Goal: Task Accomplishment & Management: Use online tool/utility

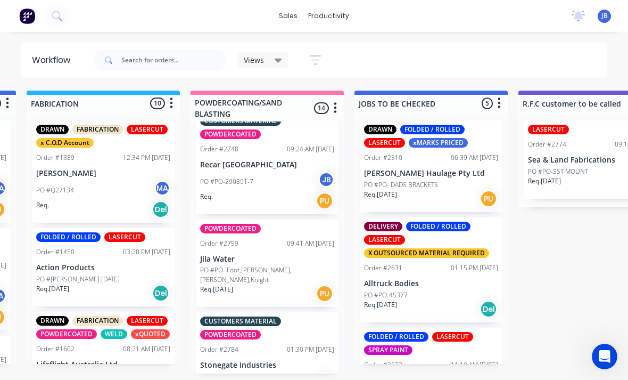
scroll to position [26, 816]
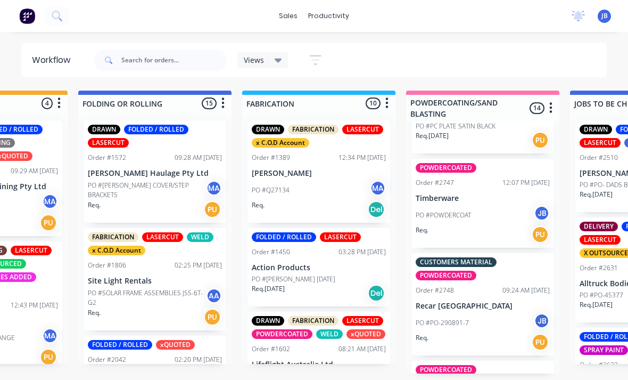
scroll to position [943, 0]
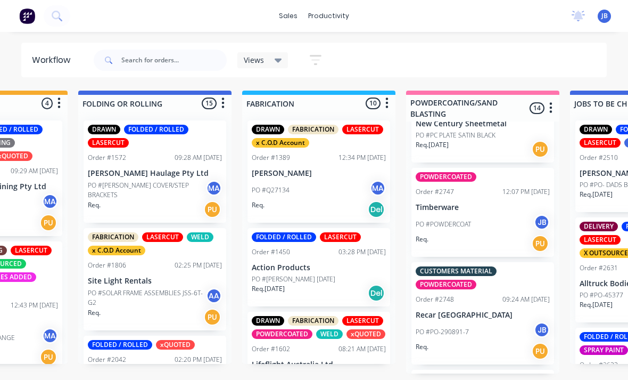
click at [489, 310] on p "Recar [GEOGRAPHIC_DATA]" at bounding box center [483, 314] width 134 height 9
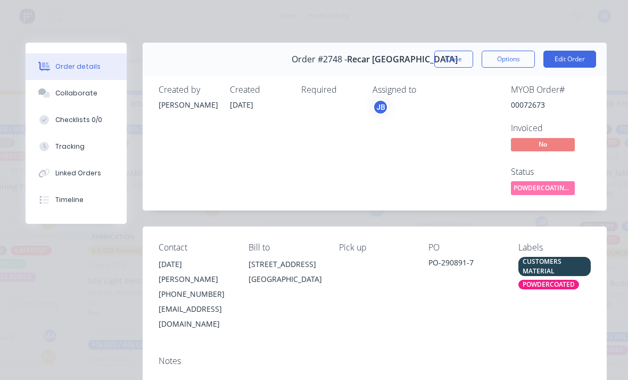
scroll to position [0, 0]
click at [443, 63] on button "Close" at bounding box center [453, 59] width 39 height 17
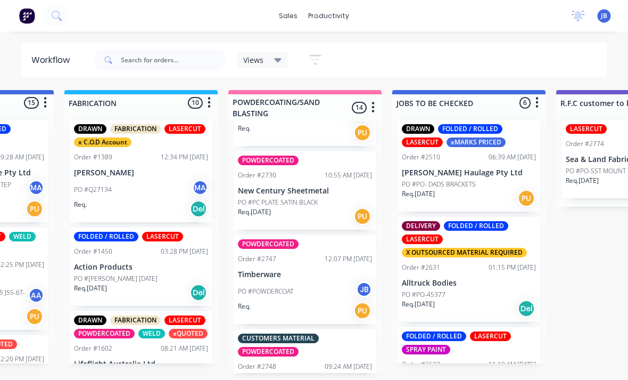
scroll to position [875, 0]
click at [323, 199] on div "PO #PC PLATE SATIN BLACK" at bounding box center [305, 204] width 134 height 10
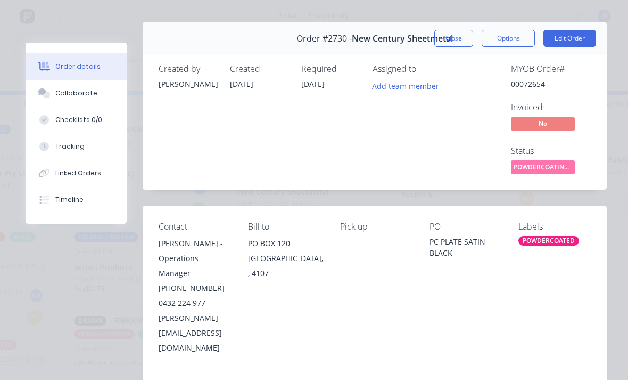
scroll to position [22, 0]
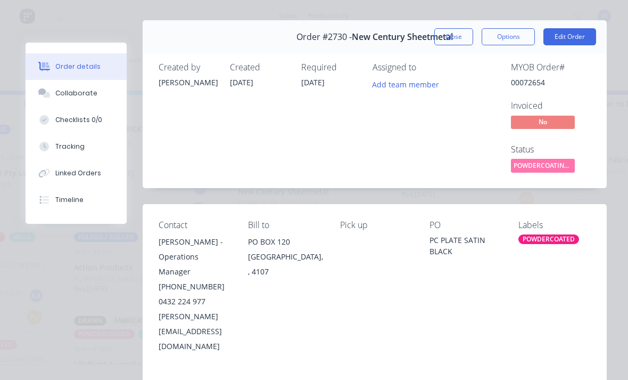
click at [450, 35] on button "Close" at bounding box center [453, 36] width 39 height 17
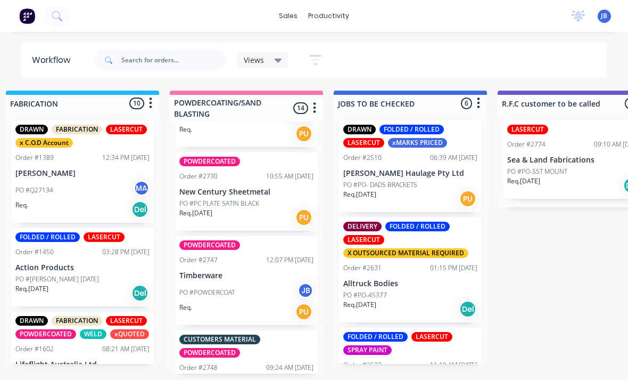
scroll to position [0, 870]
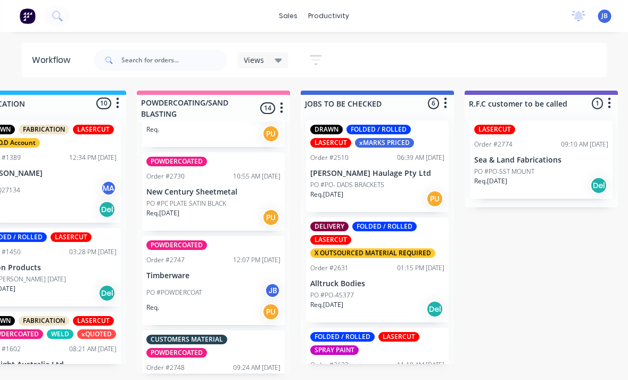
click at [175, 199] on p "PO #PC PLATE SATIN BLACK" at bounding box center [186, 204] width 80 height 10
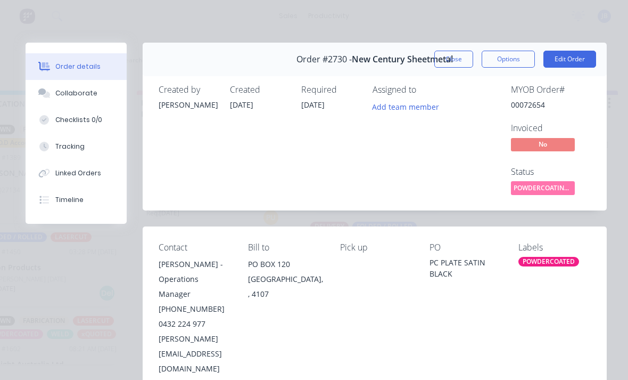
click at [57, 147] on div "Tracking" at bounding box center [69, 147] width 29 height 10
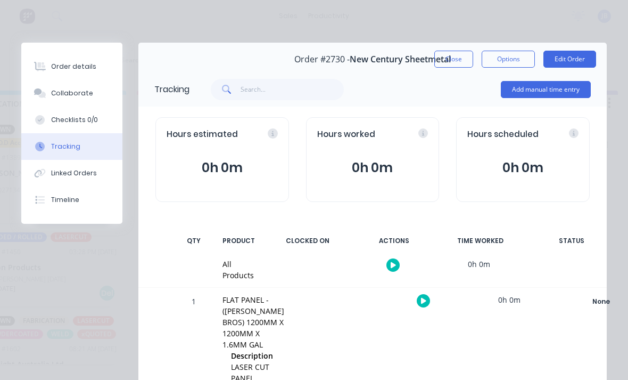
click at [547, 94] on button "Add manual time entry" at bounding box center [546, 89] width 90 height 17
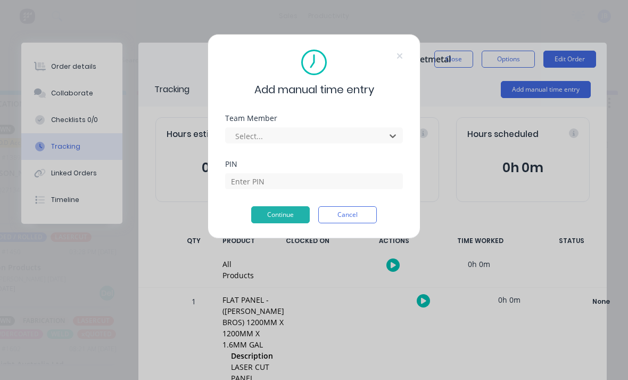
scroll to position [0, 791]
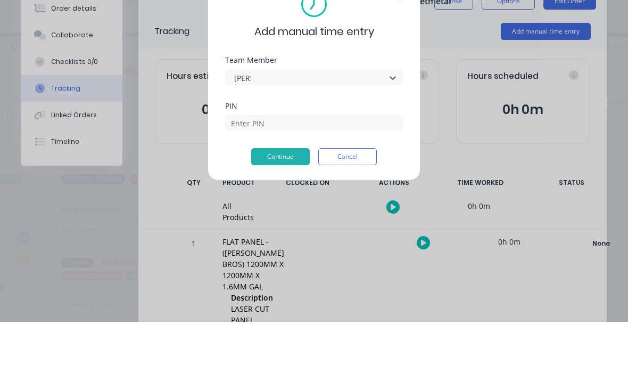
type input "[PERSON_NAME]"
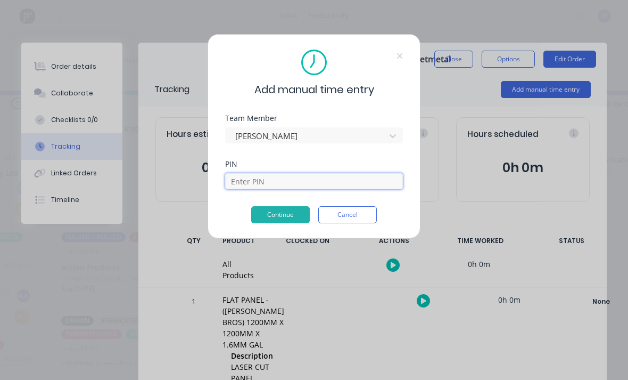
click at [389, 184] on input at bounding box center [314, 181] width 178 height 16
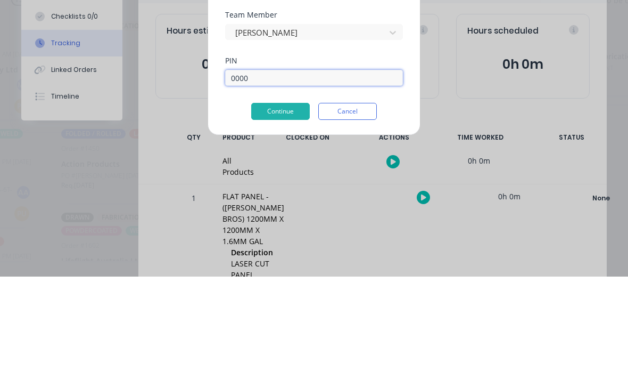
type input "0000"
click at [268, 206] on button "Continue" at bounding box center [280, 214] width 59 height 17
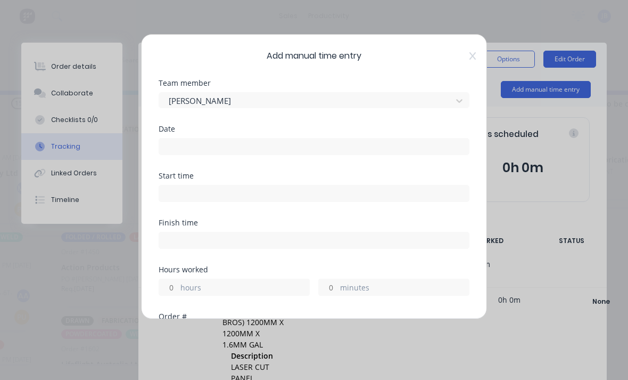
click at [179, 149] on input at bounding box center [314, 146] width 310 height 16
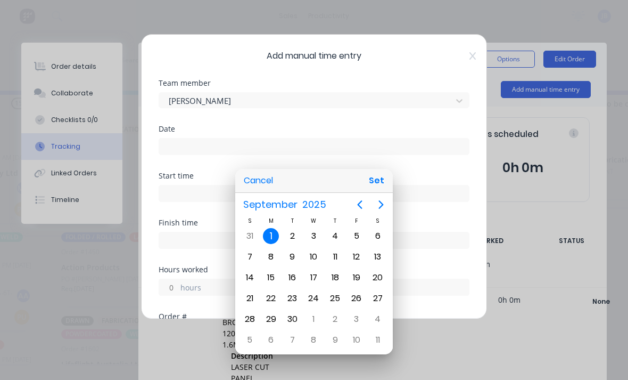
click at [369, 186] on button "Set" at bounding box center [377, 180] width 24 height 19
type input "[DATE]"
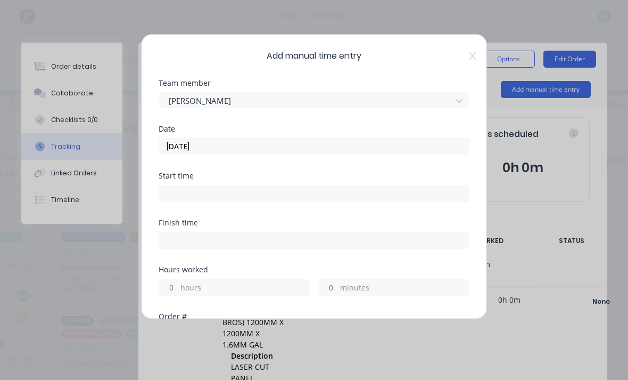
click at [173, 284] on input "hours" at bounding box center [168, 287] width 19 height 16
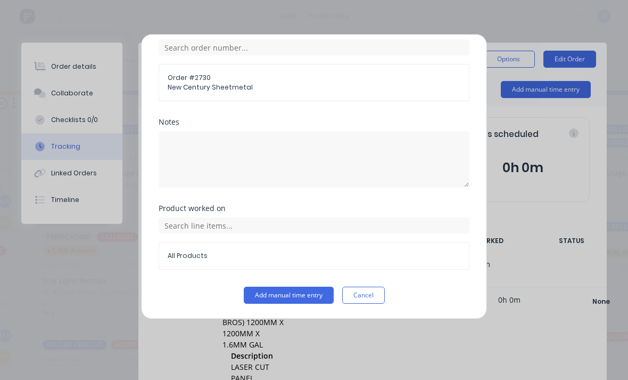
scroll to position [286, 0]
type input "1"
click at [269, 286] on button "Add manual time entry" at bounding box center [289, 294] width 90 height 17
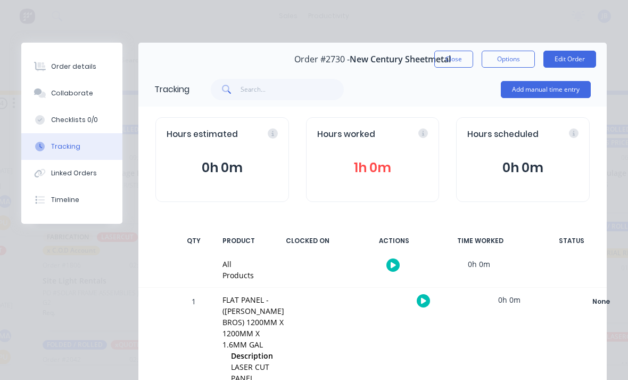
click at [461, 52] on button "Close" at bounding box center [453, 59] width 39 height 17
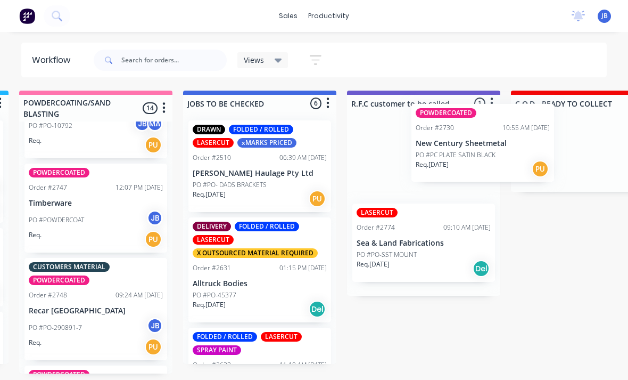
scroll to position [4, 990]
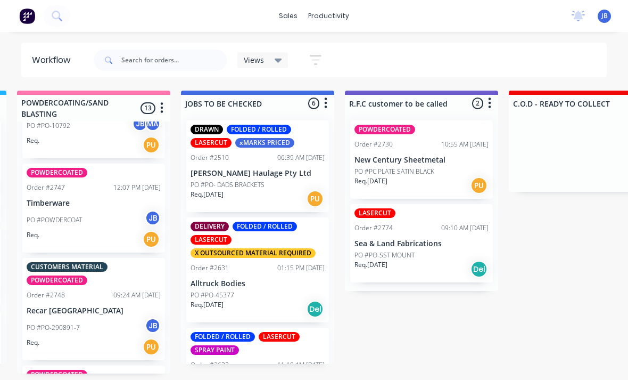
click at [415, 132] on div "POWDERCOATED Order #2730 10:55 AM [DATE] New Century Sheetmetal PO #PC PLATE SA…" at bounding box center [421, 159] width 143 height 78
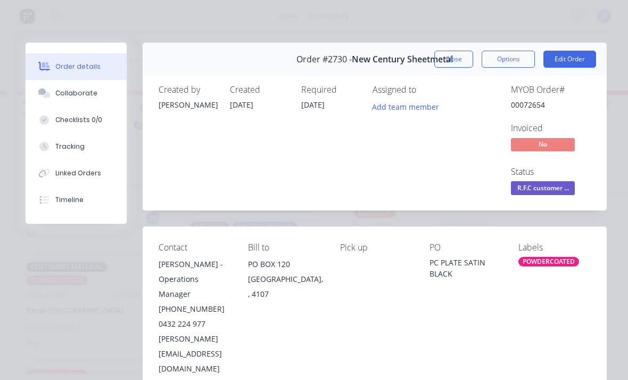
scroll to position [0, 0]
click at [459, 54] on button "Close" at bounding box center [453, 59] width 39 height 17
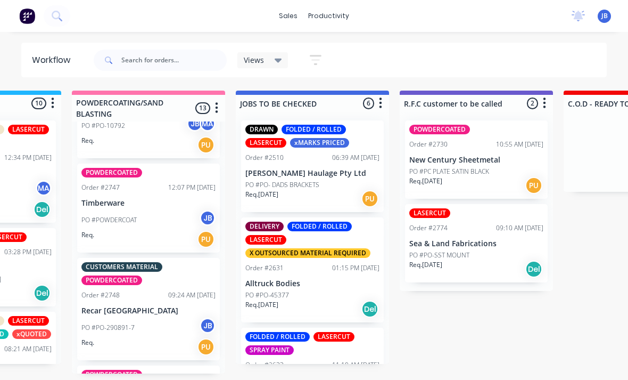
scroll to position [1, 934]
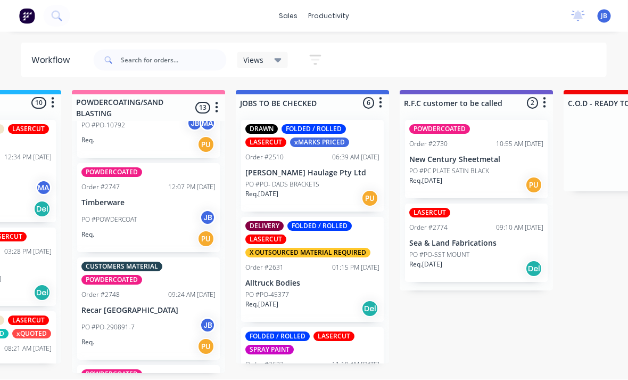
click at [131, 293] on div "Order #2748 09:24 AM [DATE]" at bounding box center [149, 295] width 134 height 10
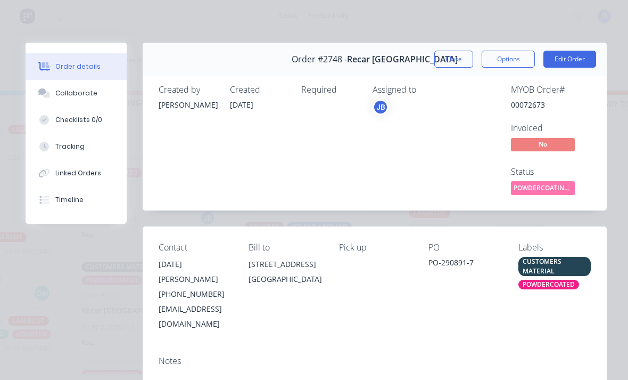
click at [89, 136] on button "Tracking" at bounding box center [76, 146] width 101 height 27
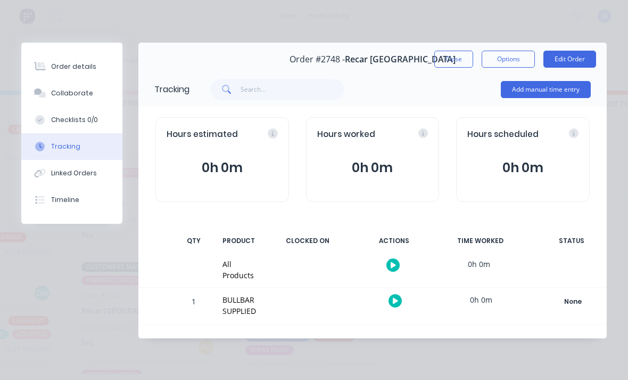
click at [71, 54] on button "Order details" at bounding box center [71, 66] width 101 height 27
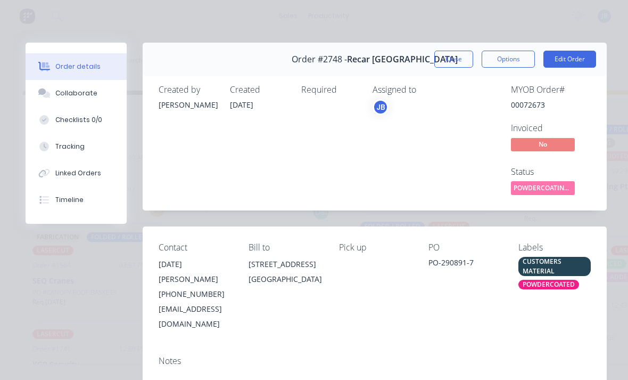
scroll to position [0, 0]
click at [449, 59] on button "Close" at bounding box center [453, 59] width 39 height 17
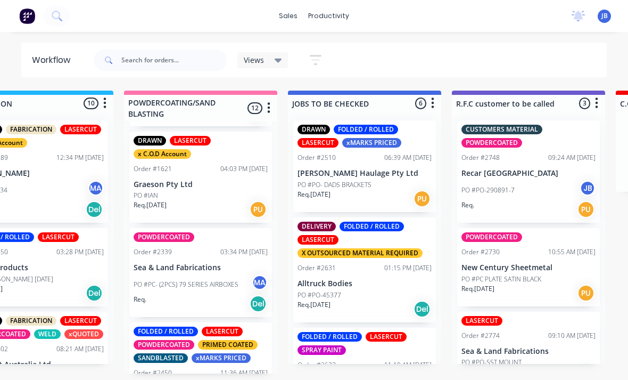
scroll to position [190, 0]
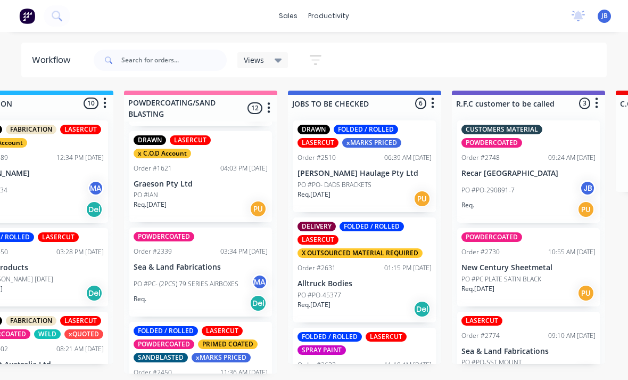
click at [205, 274] on div "PO #PC- (2PCS) 79 SERIES AIRBOXES MA" at bounding box center [201, 284] width 134 height 20
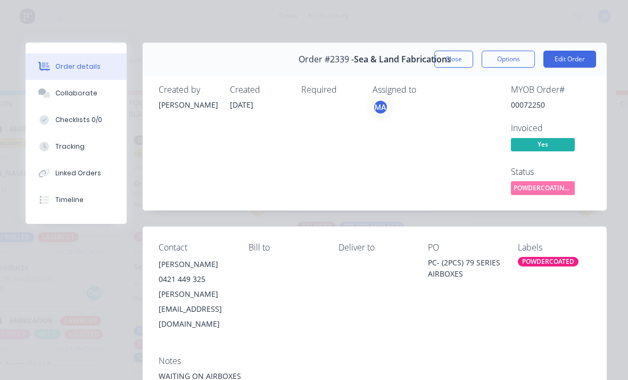
click at [93, 144] on button "Tracking" at bounding box center [76, 146] width 101 height 27
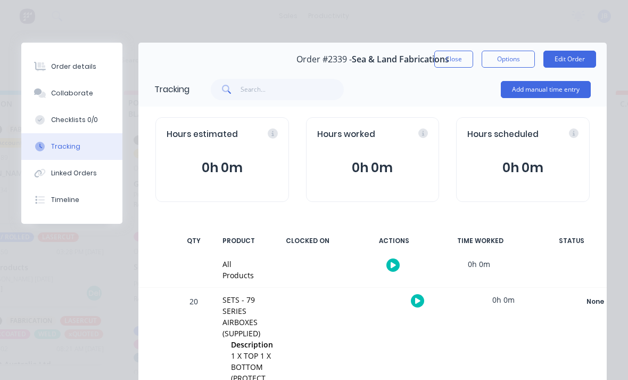
click at [507, 96] on button "Add manual time entry" at bounding box center [546, 89] width 90 height 17
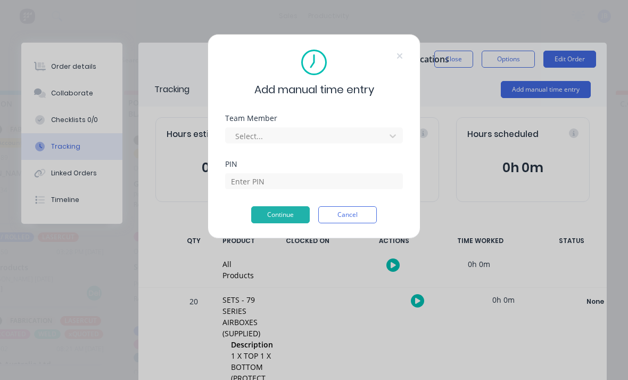
click at [311, 112] on div "Add manual time entry Team Member Select... PIN Continue Cancel" at bounding box center [314, 136] width 213 height 204
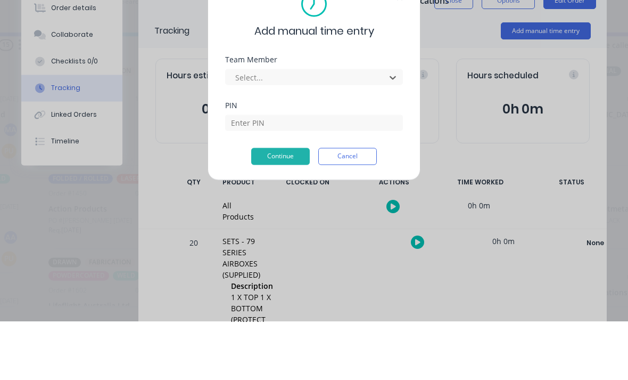
type input "h"
type input "[PERSON_NAME]"
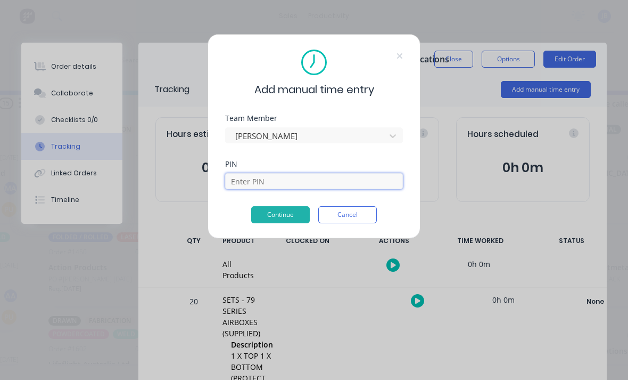
click at [266, 185] on input at bounding box center [314, 181] width 178 height 16
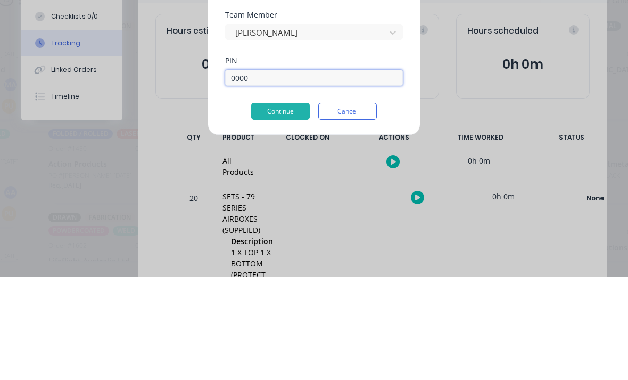
type input "0000"
click at [283, 206] on button "Continue" at bounding box center [280, 214] width 59 height 17
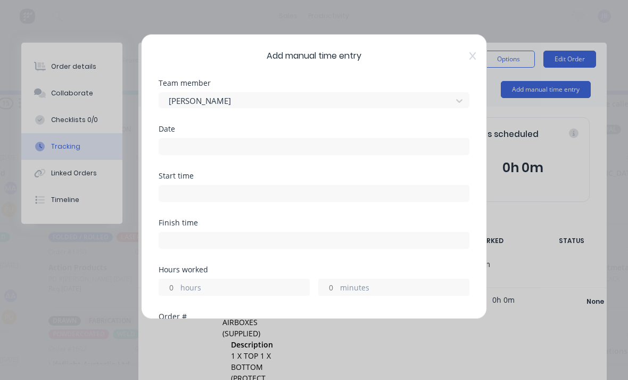
click at [306, 150] on input at bounding box center [314, 146] width 310 height 16
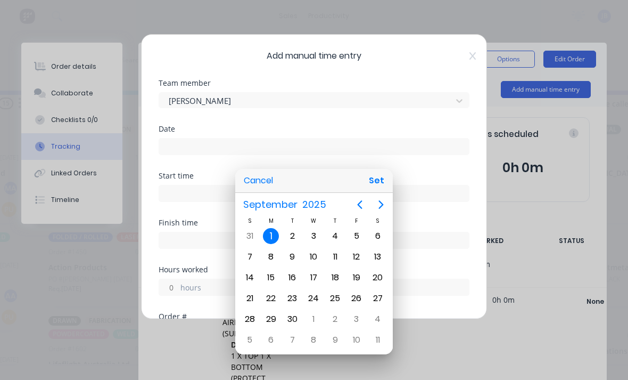
click at [350, 209] on button "Previous page" at bounding box center [359, 204] width 21 height 21
click at [360, 320] on div "29" at bounding box center [357, 319] width 16 height 16
click at [384, 174] on button "Set" at bounding box center [377, 180] width 24 height 19
type input "[DATE]"
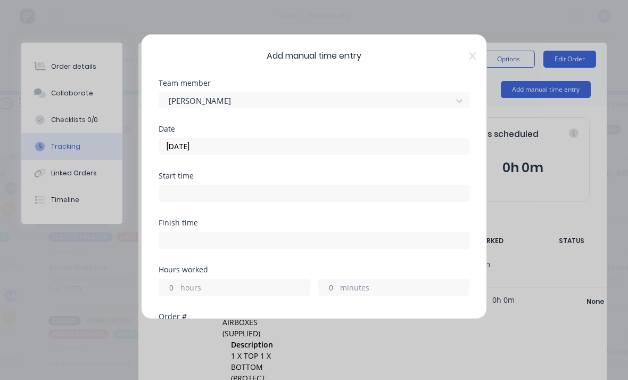
click at [194, 287] on label "hours" at bounding box center [244, 288] width 129 height 13
click at [178, 287] on input "hours" at bounding box center [168, 287] width 19 height 16
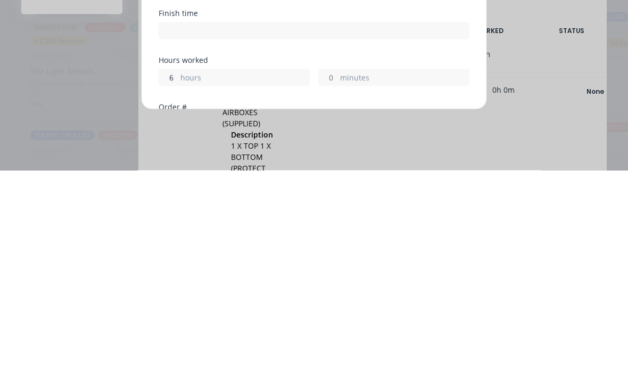
scroll to position [28, 658]
type input "6"
click at [336, 279] on input "minutes" at bounding box center [328, 287] width 19 height 16
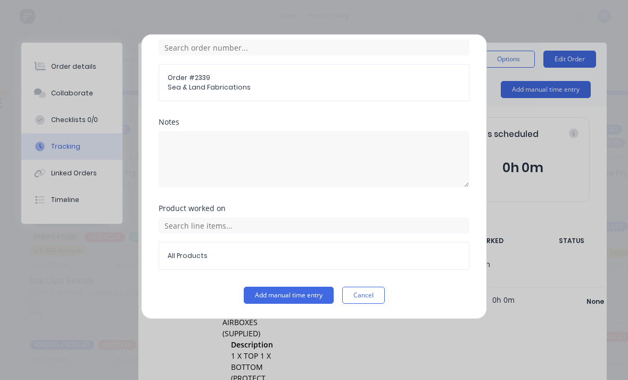
scroll to position [286, 0]
type input "30"
click at [269, 292] on button "Add manual time entry" at bounding box center [289, 294] width 90 height 17
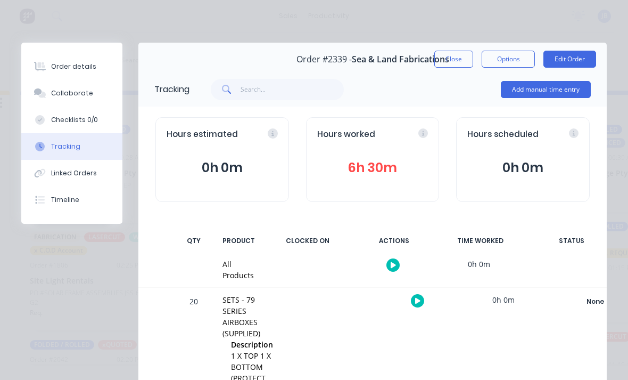
click at [452, 60] on button "Close" at bounding box center [453, 59] width 39 height 17
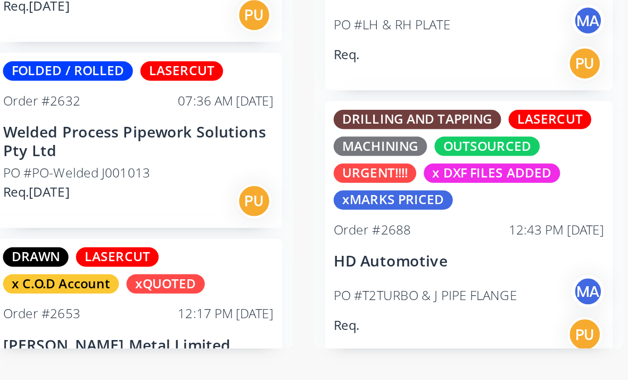
scroll to position [28, 201]
